Goal: Browse casually

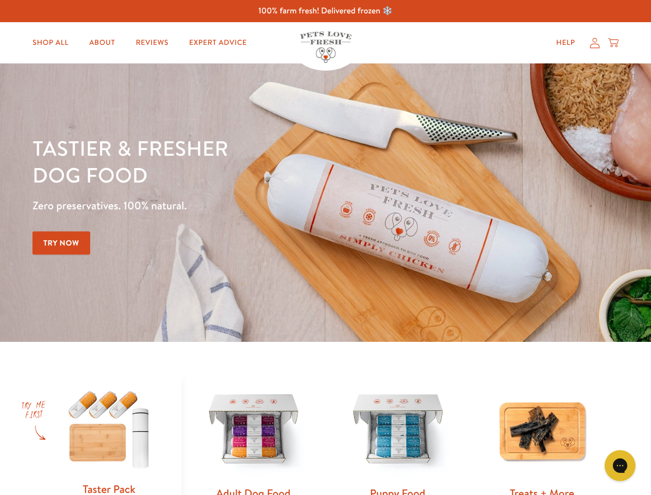
click at [325, 247] on div "Tastier & fresher dog food Zero preservatives. 100% natural. Try Now" at bounding box center [227, 202] width 391 height 136
click at [620, 465] on icon "Gorgias live chat" at bounding box center [620, 465] width 10 height 10
